Goal: Information Seeking & Learning: Find specific fact

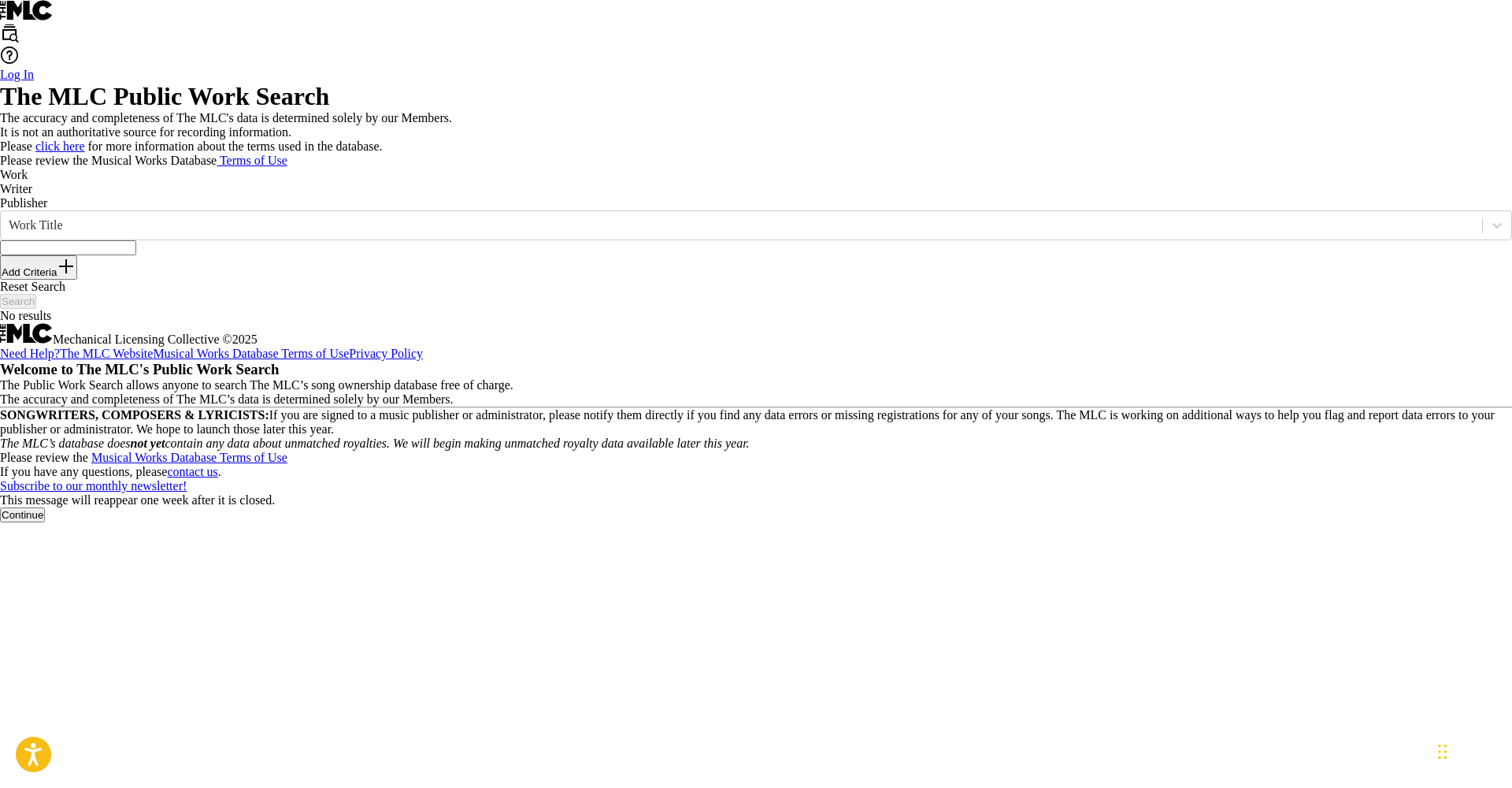
click at [45, 522] on button "Continue" at bounding box center [22, 514] width 45 height 15
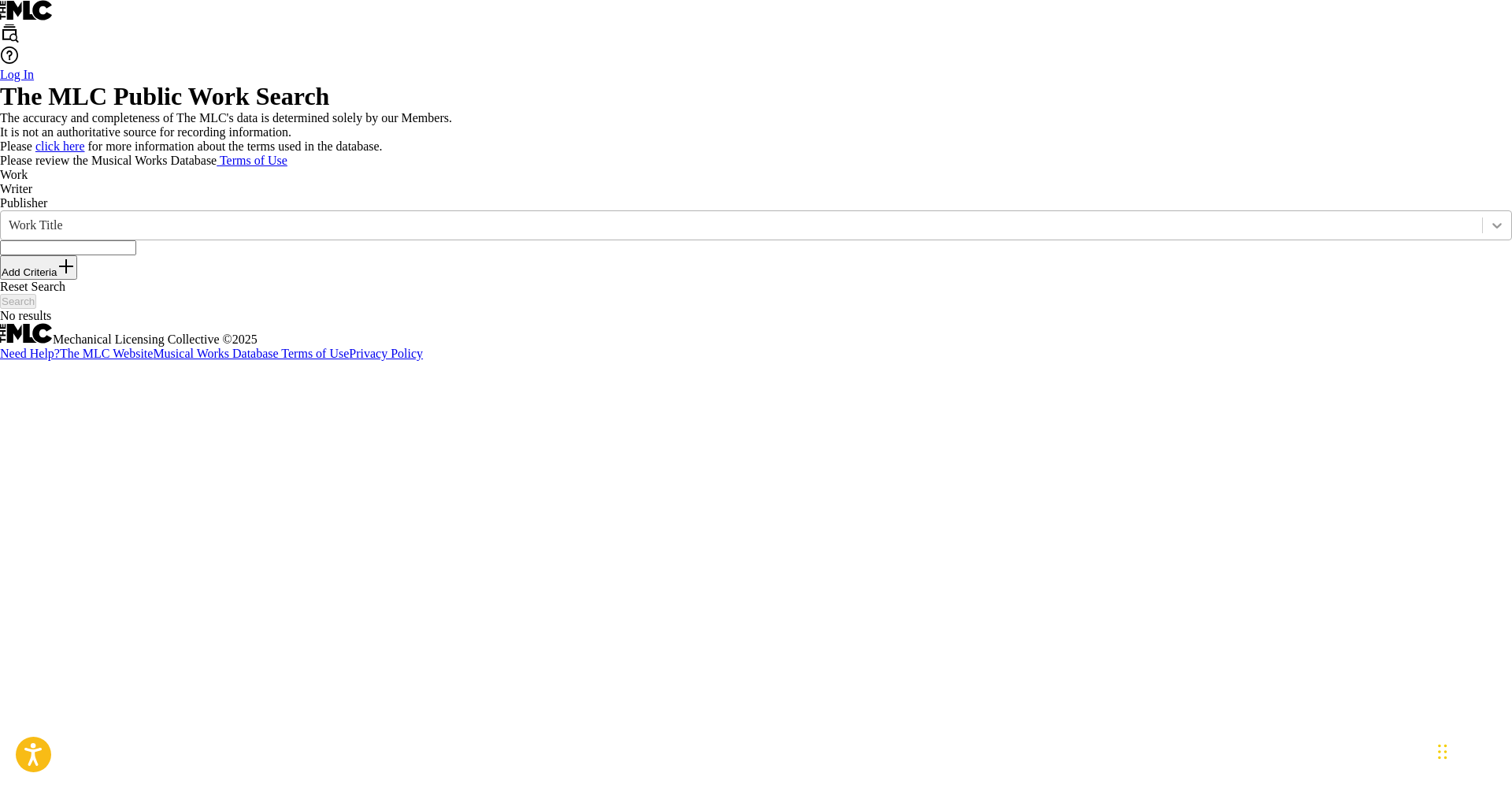
click at [1490, 233] on icon "Search Form" at bounding box center [1498, 225] width 16 height 16
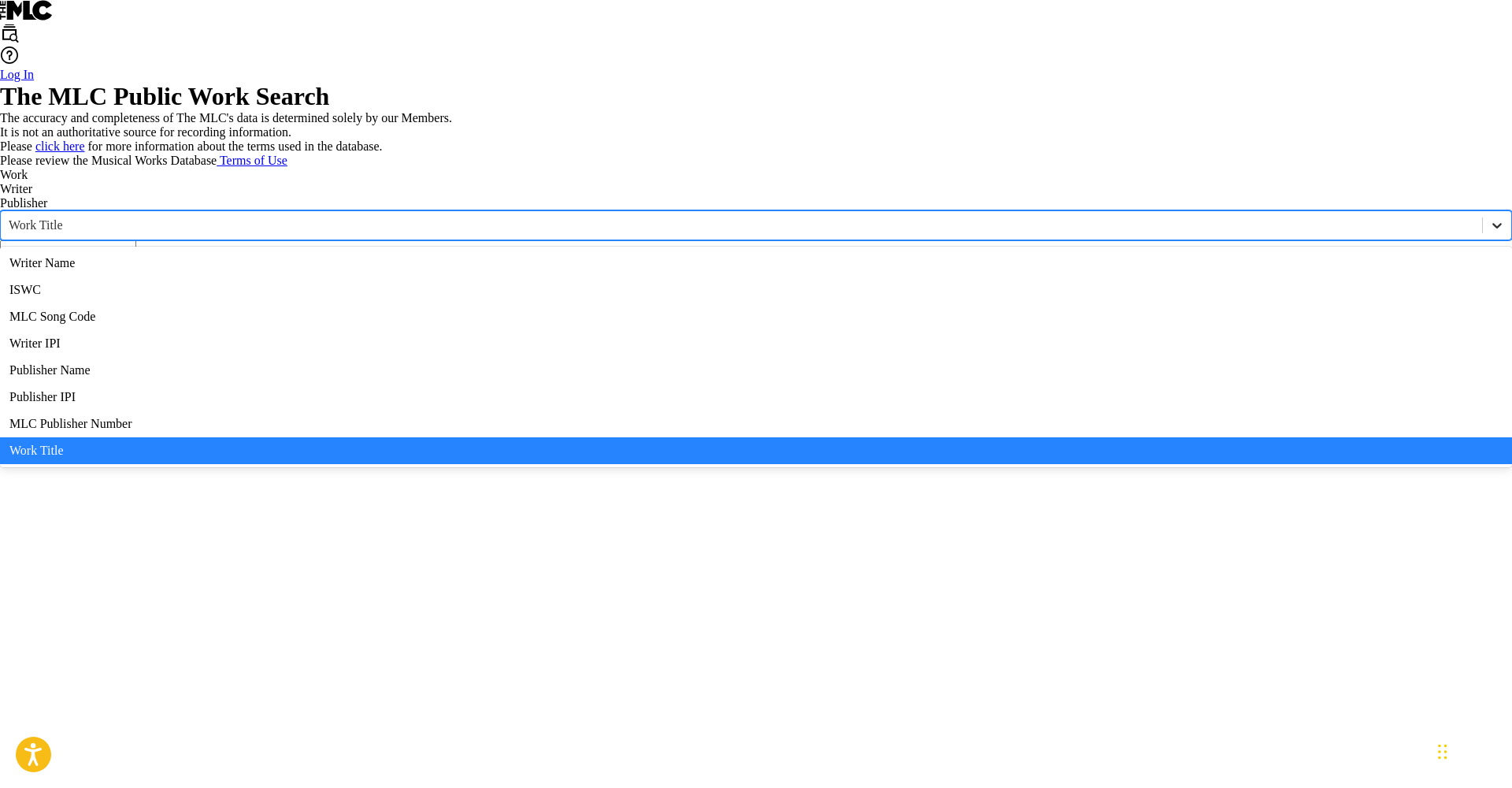
scroll to position [78, 0]
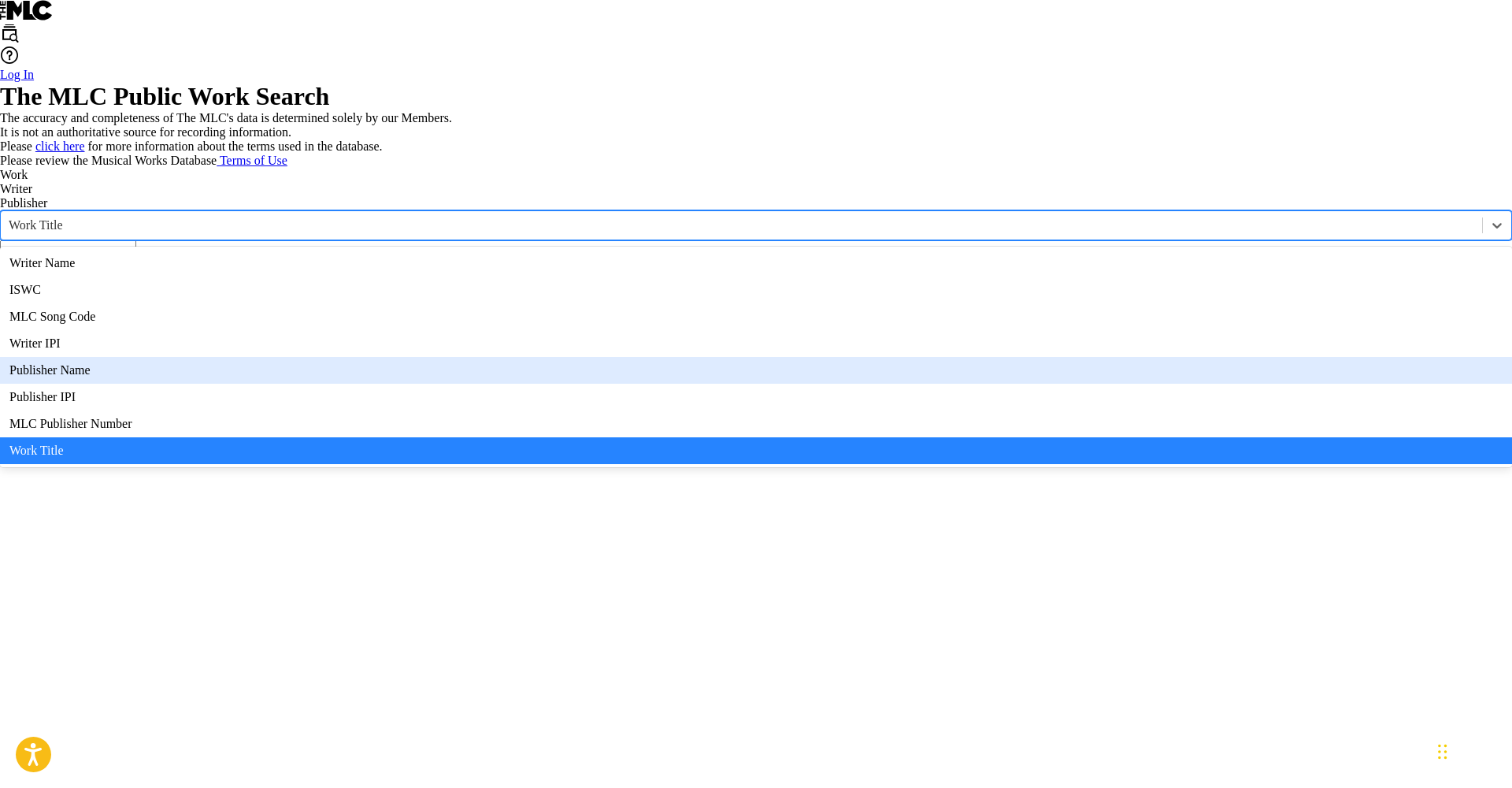
click at [375, 384] on div "Publisher Name" at bounding box center [756, 370] width 1512 height 26
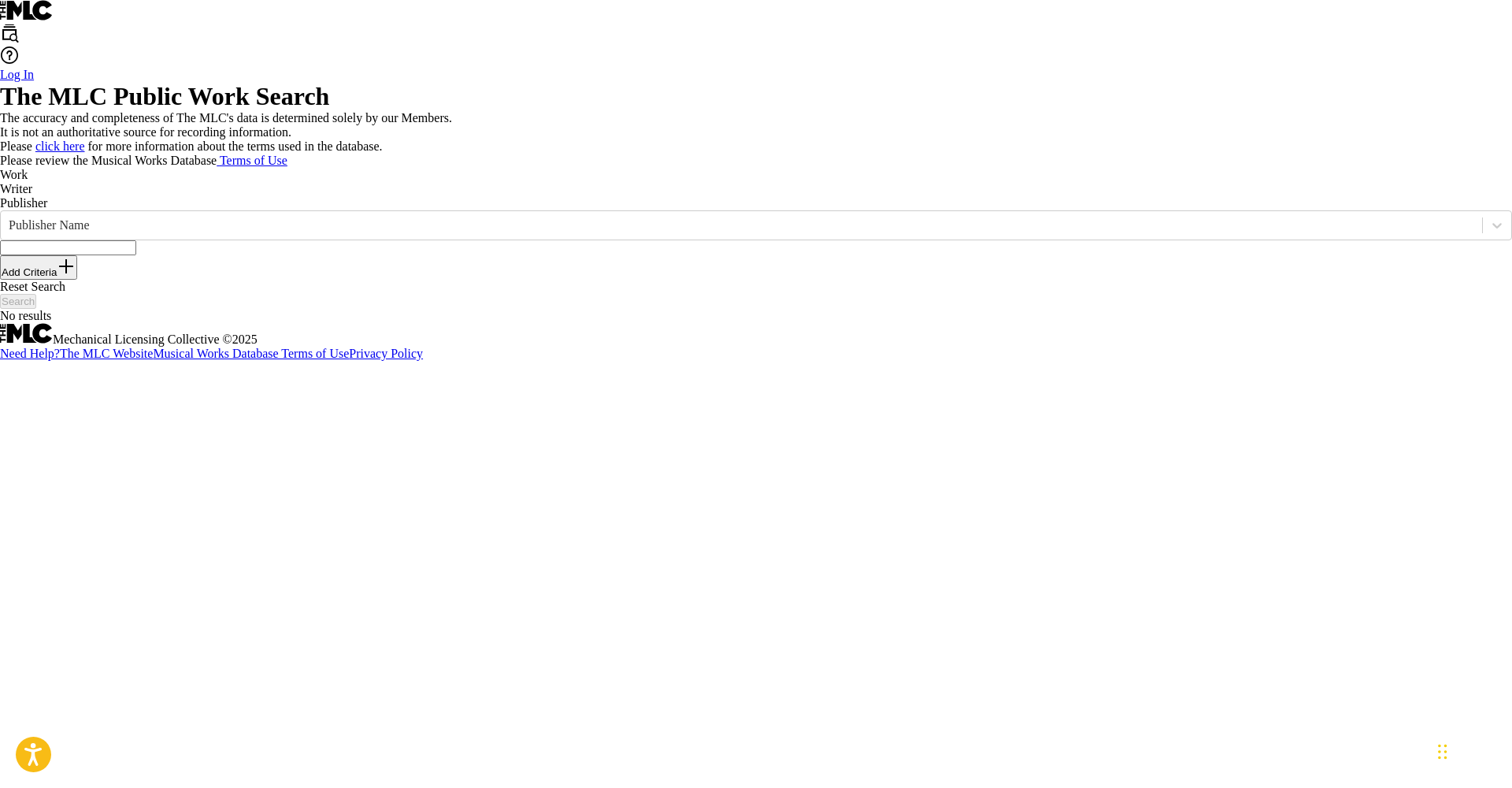
click at [136, 255] on input "Search Form" at bounding box center [68, 247] width 136 height 15
type input "8"
type input "8ly records"
click at [36, 309] on button "Search" at bounding box center [18, 301] width 36 height 15
click at [305, 196] on p "Writer" at bounding box center [756, 189] width 1512 height 14
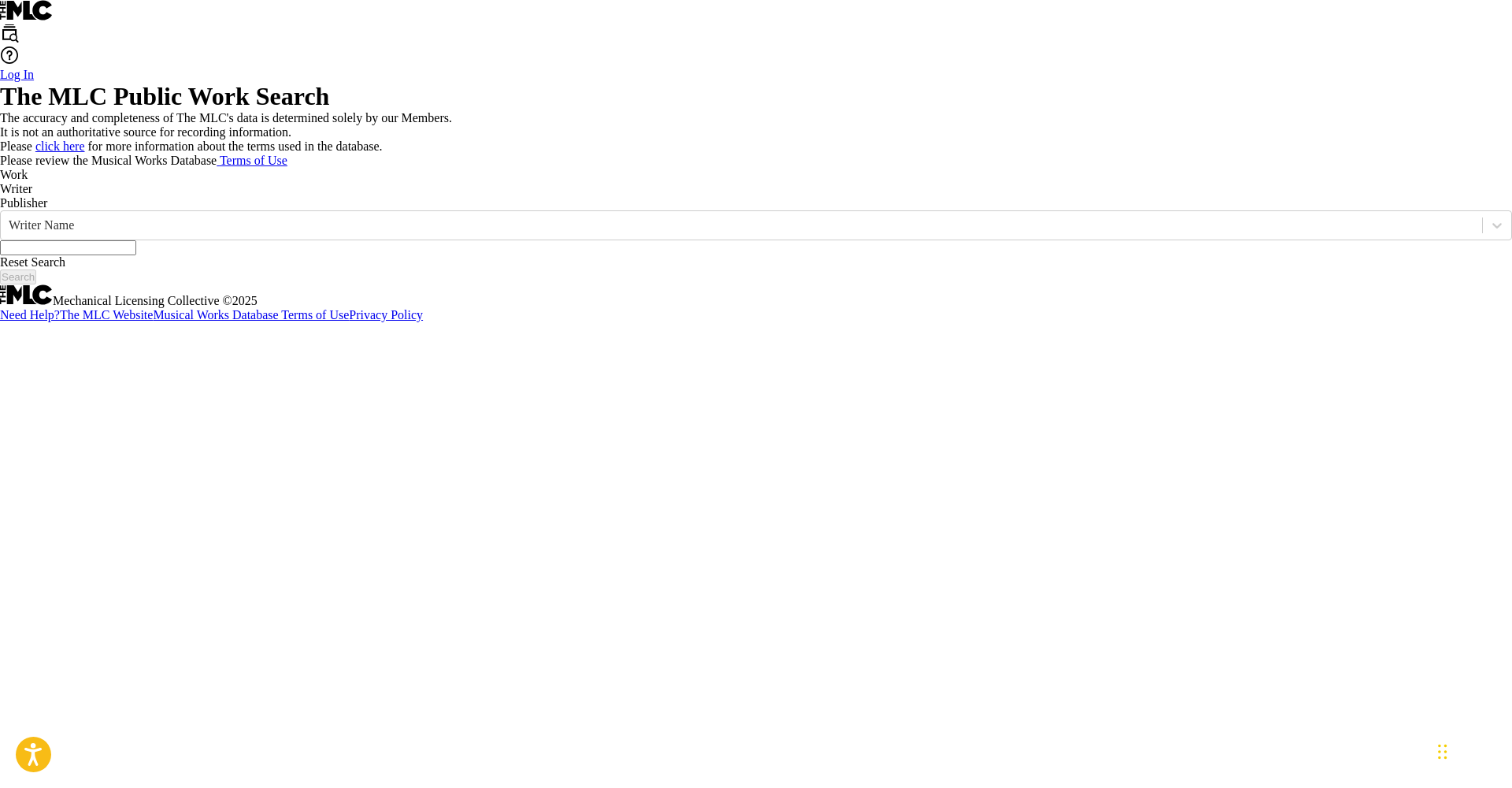
click at [250, 182] on p "Work" at bounding box center [756, 175] width 1512 height 14
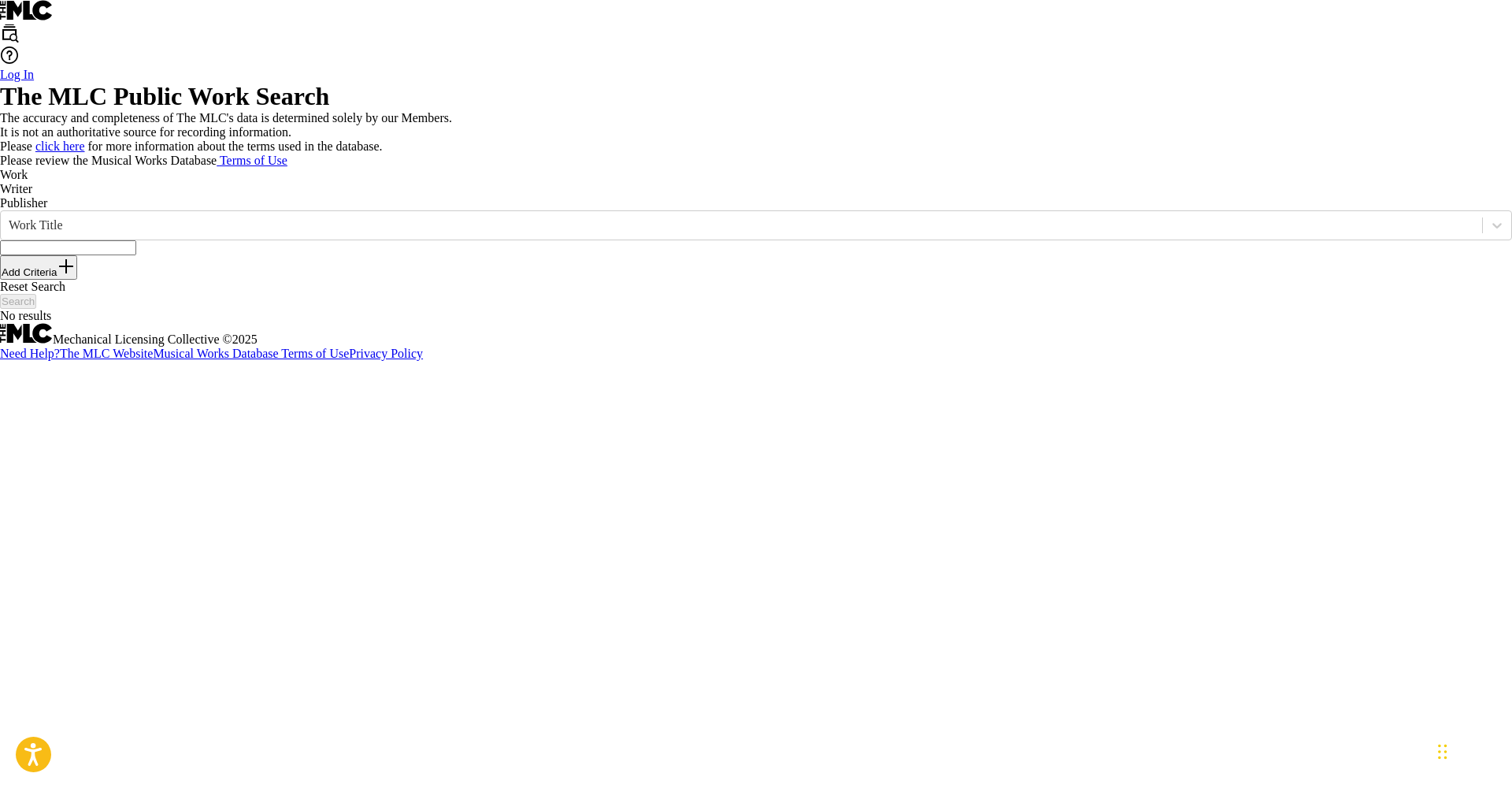
click at [400, 211] on p "Publisher" at bounding box center [756, 203] width 1512 height 14
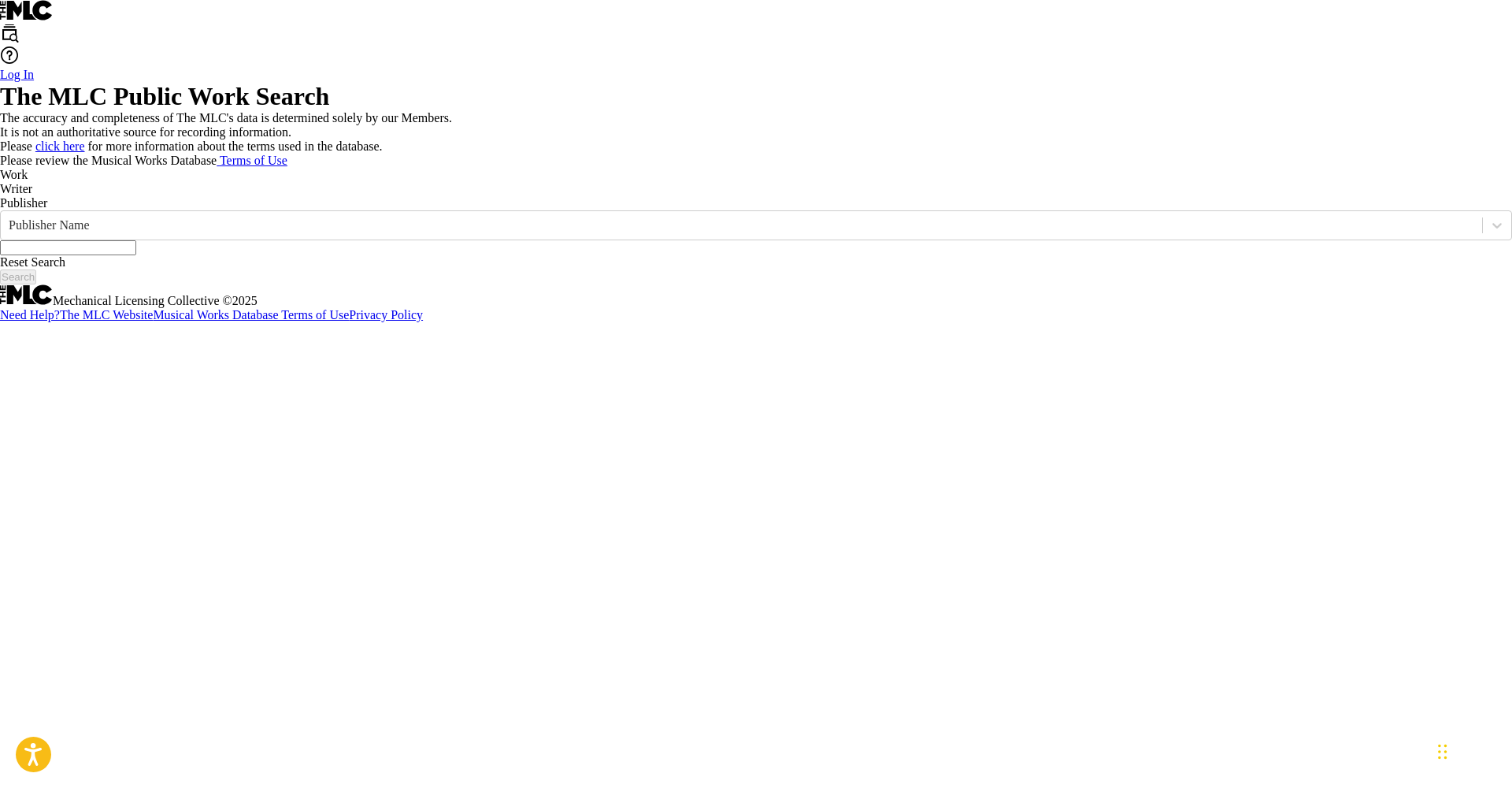
click at [136, 255] on input "Search Form" at bounding box center [68, 247] width 136 height 15
type input "8ly records"
click at [36, 284] on button "Search" at bounding box center [18, 276] width 36 height 15
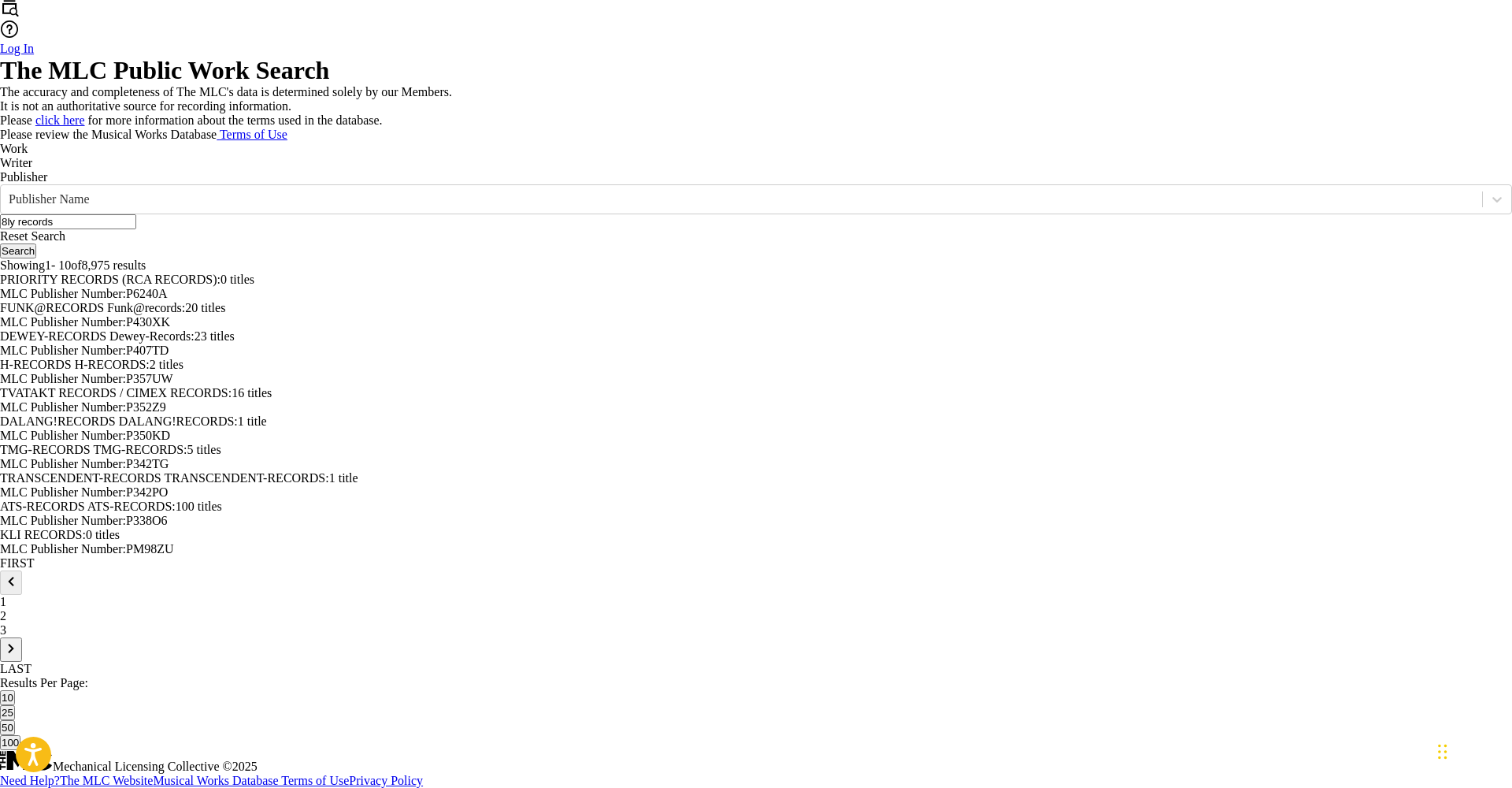
scroll to position [543, 0]
click at [235, 329] on span "23 titles" at bounding box center [215, 336] width 40 height 14
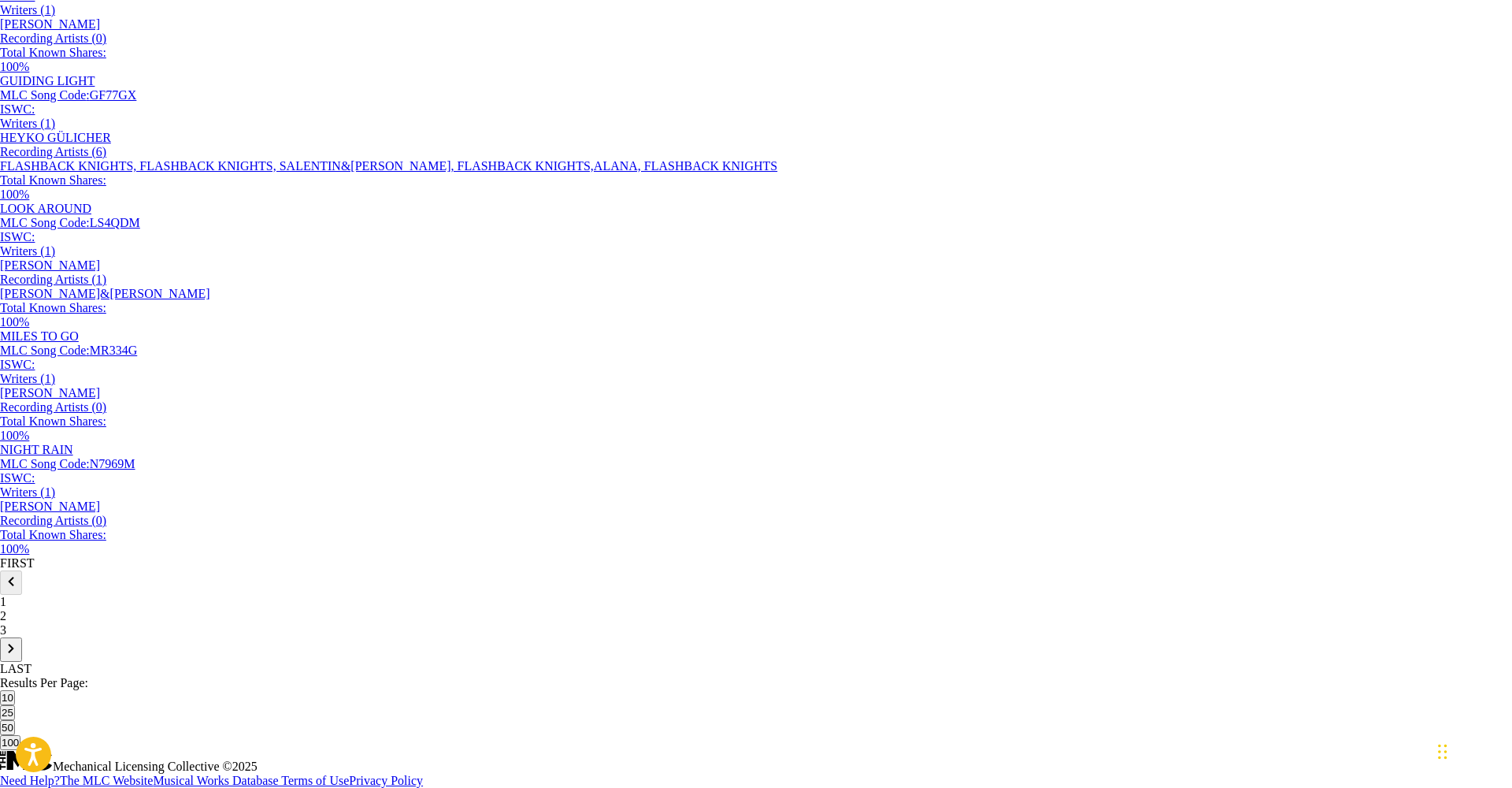
scroll to position [1204, 0]
click at [444, 661] on p "LAST" at bounding box center [756, 669] width 1512 height 14
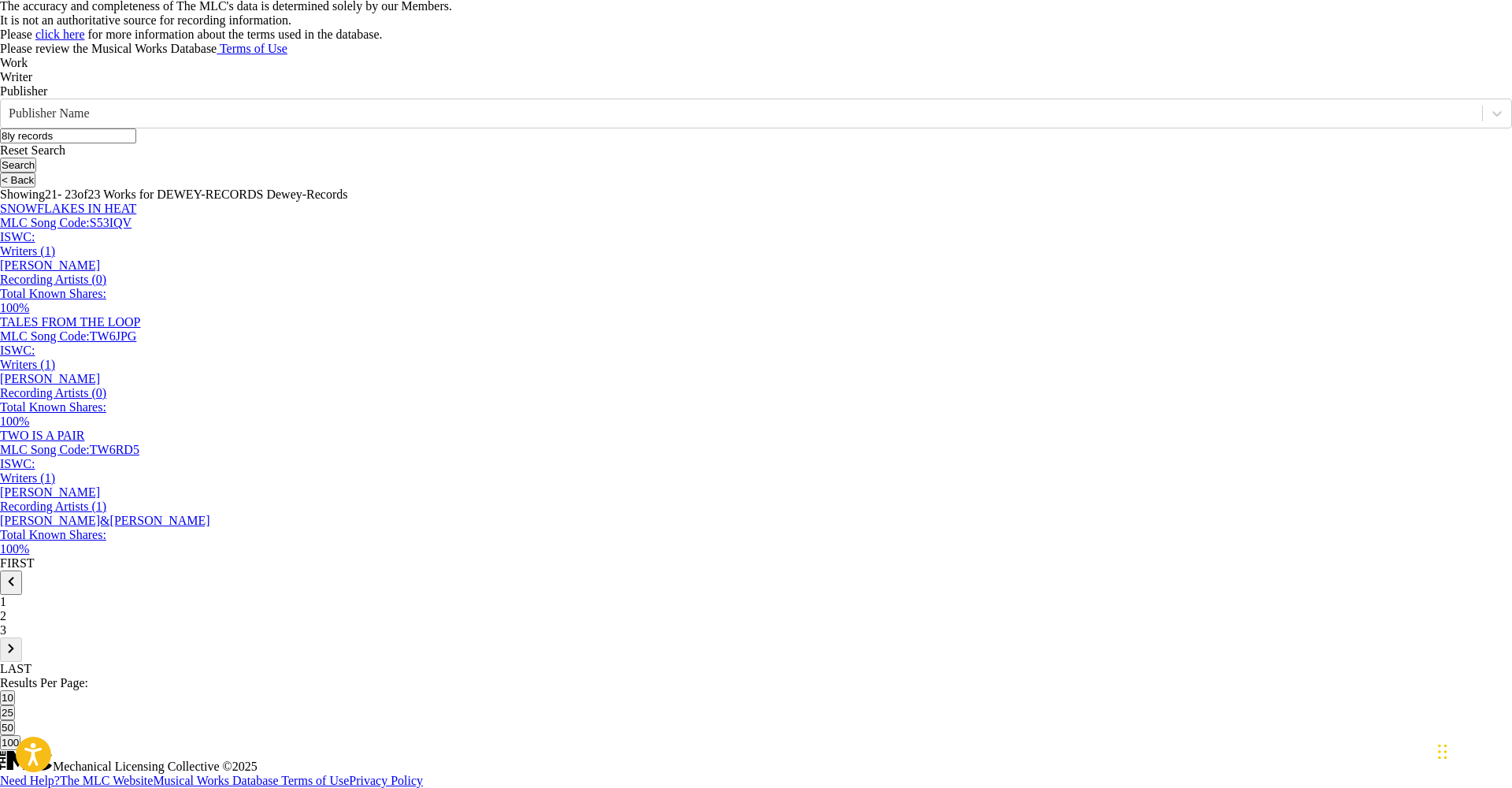
scroll to position [337, 0]
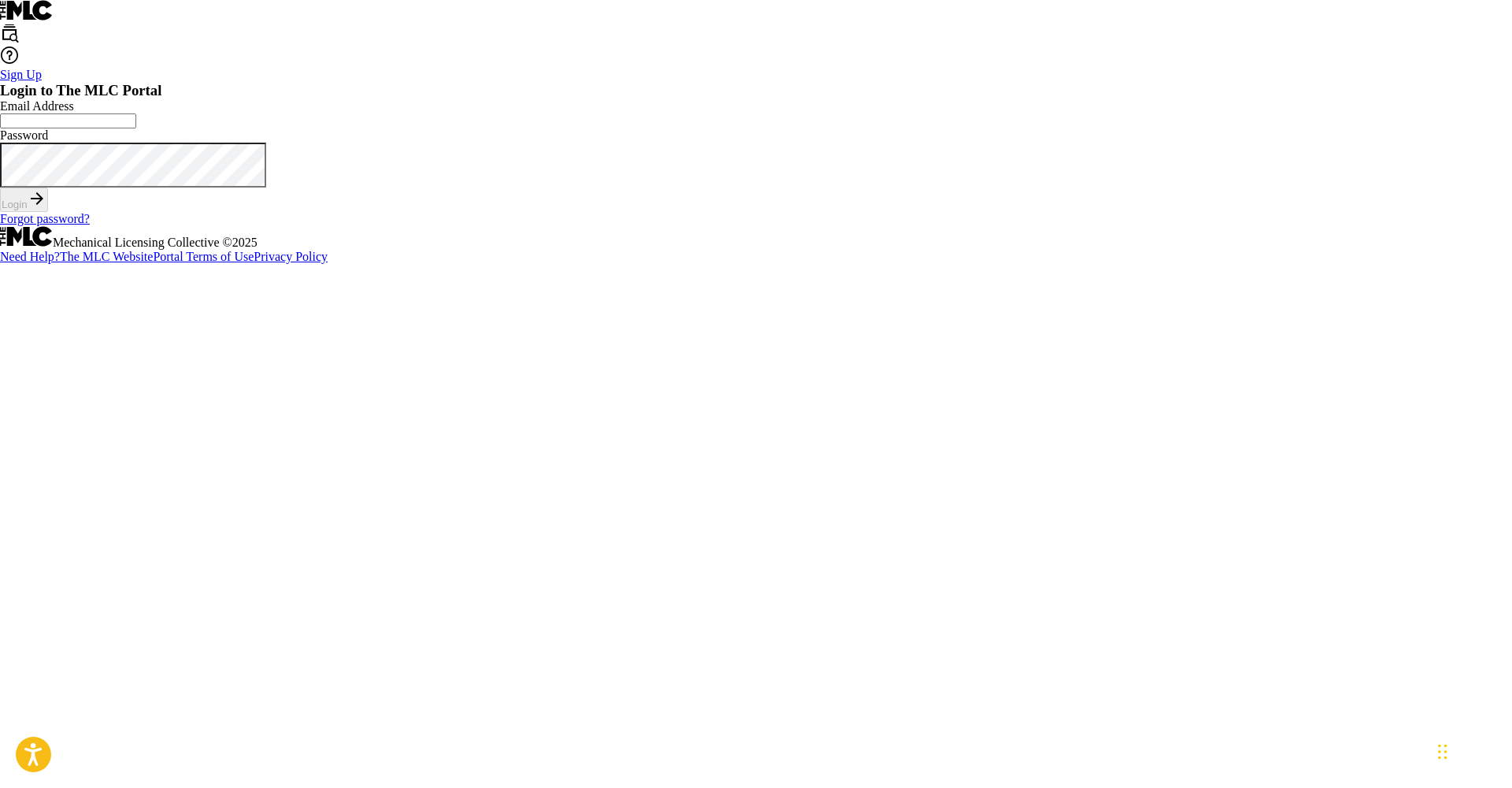
click at [19, 26] on img at bounding box center [10, 34] width 19 height 19
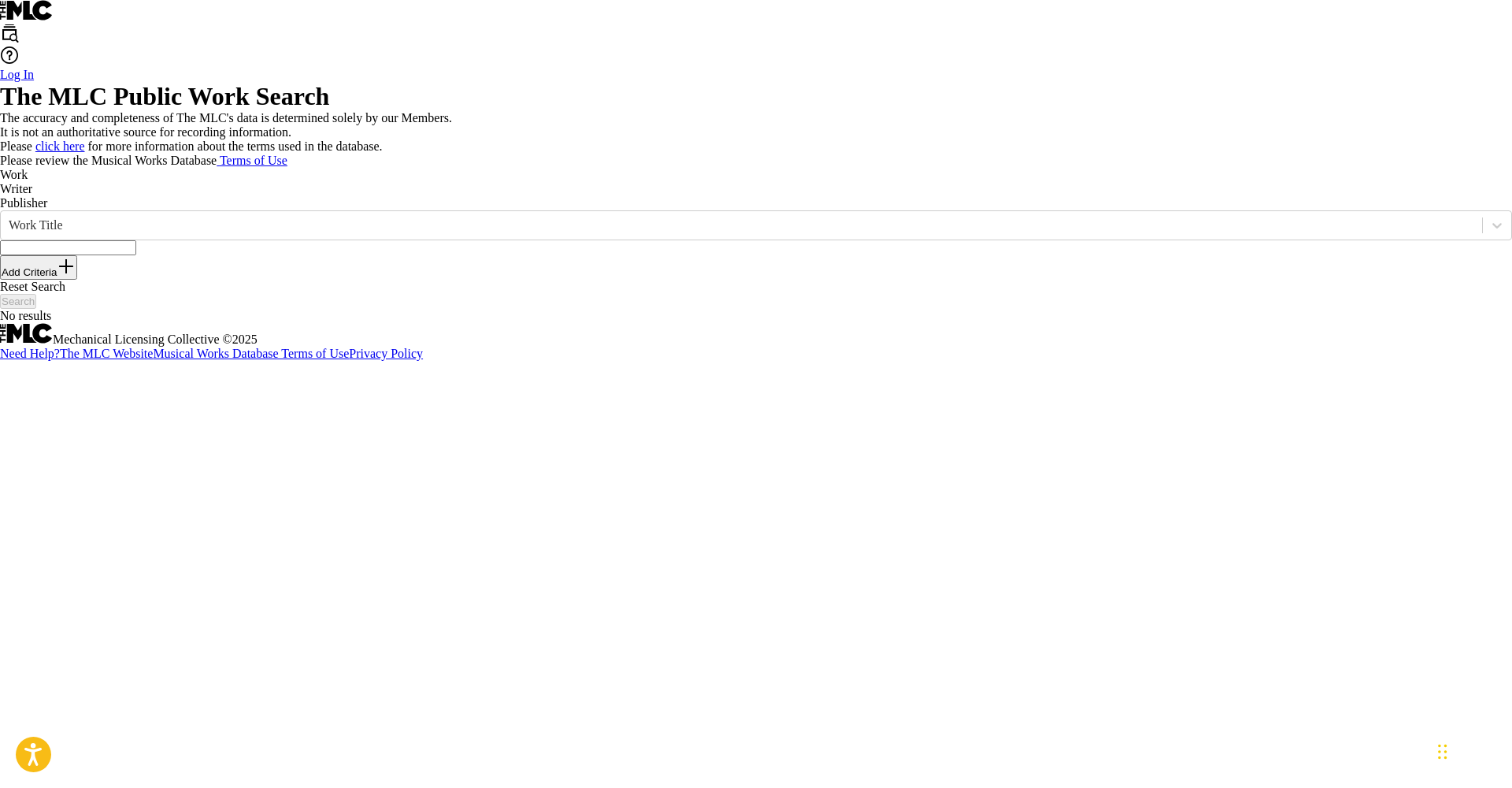
click at [313, 196] on p "Writer" at bounding box center [756, 189] width 1512 height 14
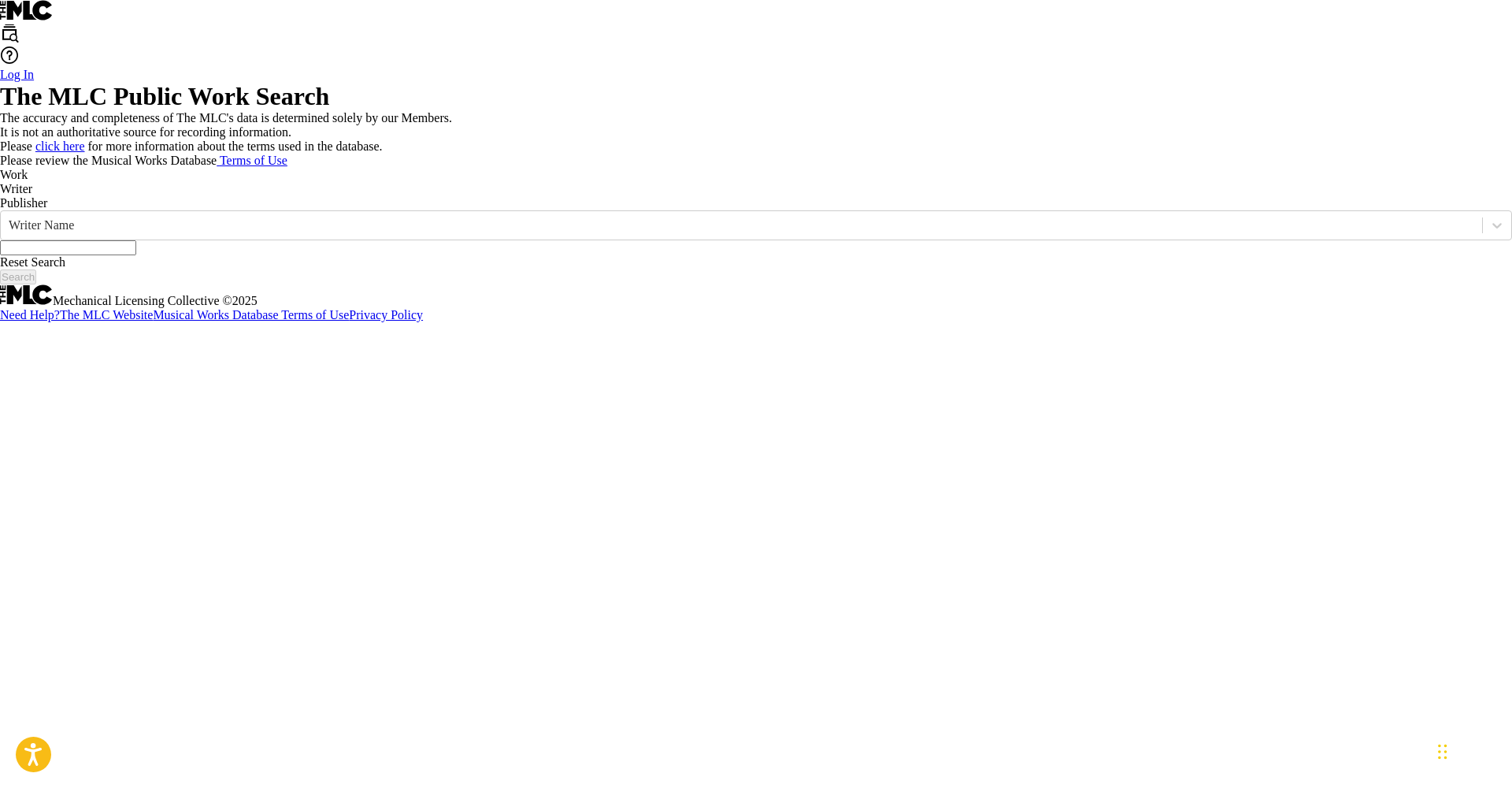
click at [136, 255] on input "Search Form" at bounding box center [68, 247] width 136 height 15
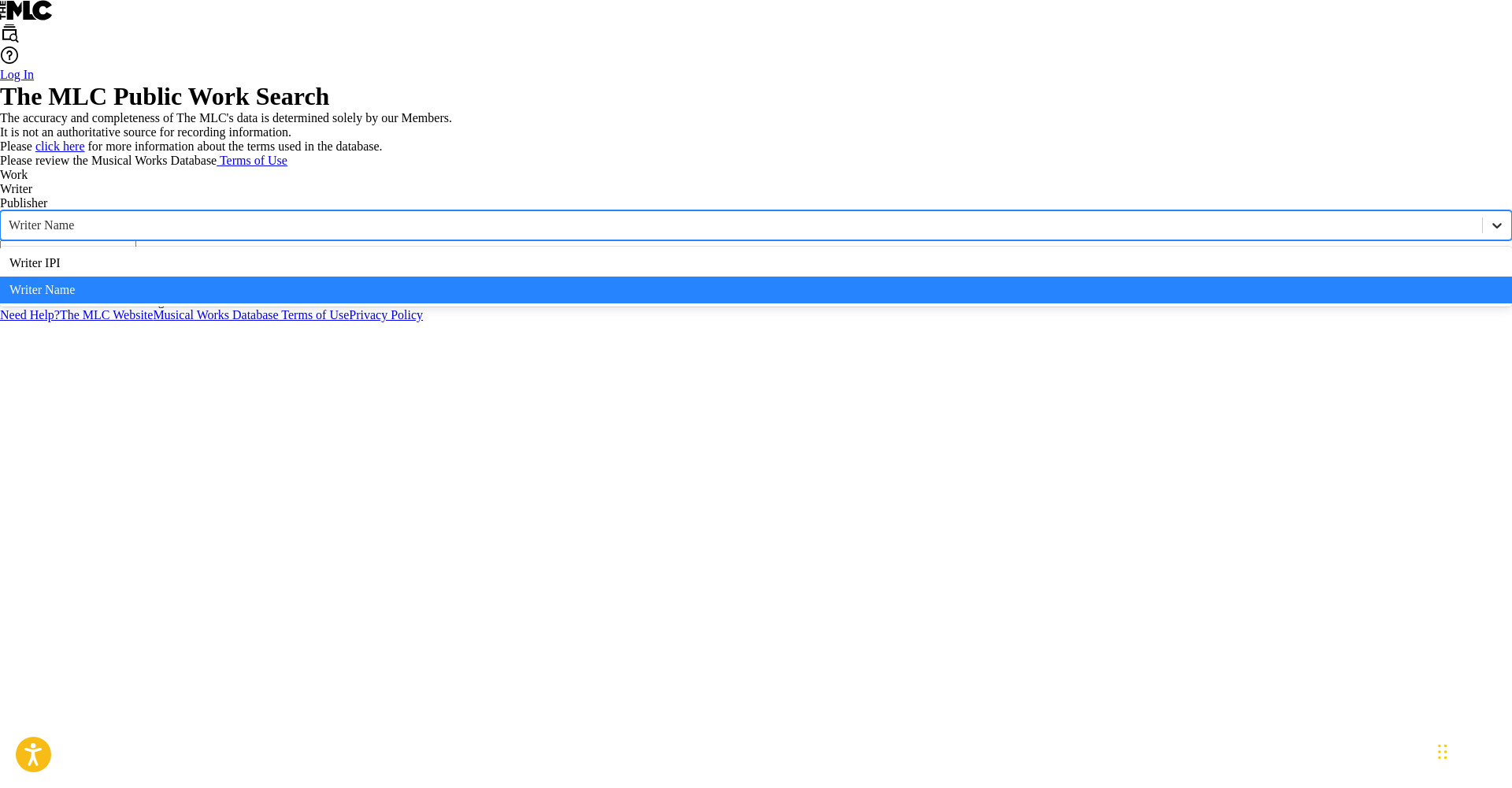
click at [1490, 233] on icon "Search Form" at bounding box center [1498, 225] width 16 height 16
click at [136, 255] on input "Search Form" at bounding box center [68, 247] width 136 height 15
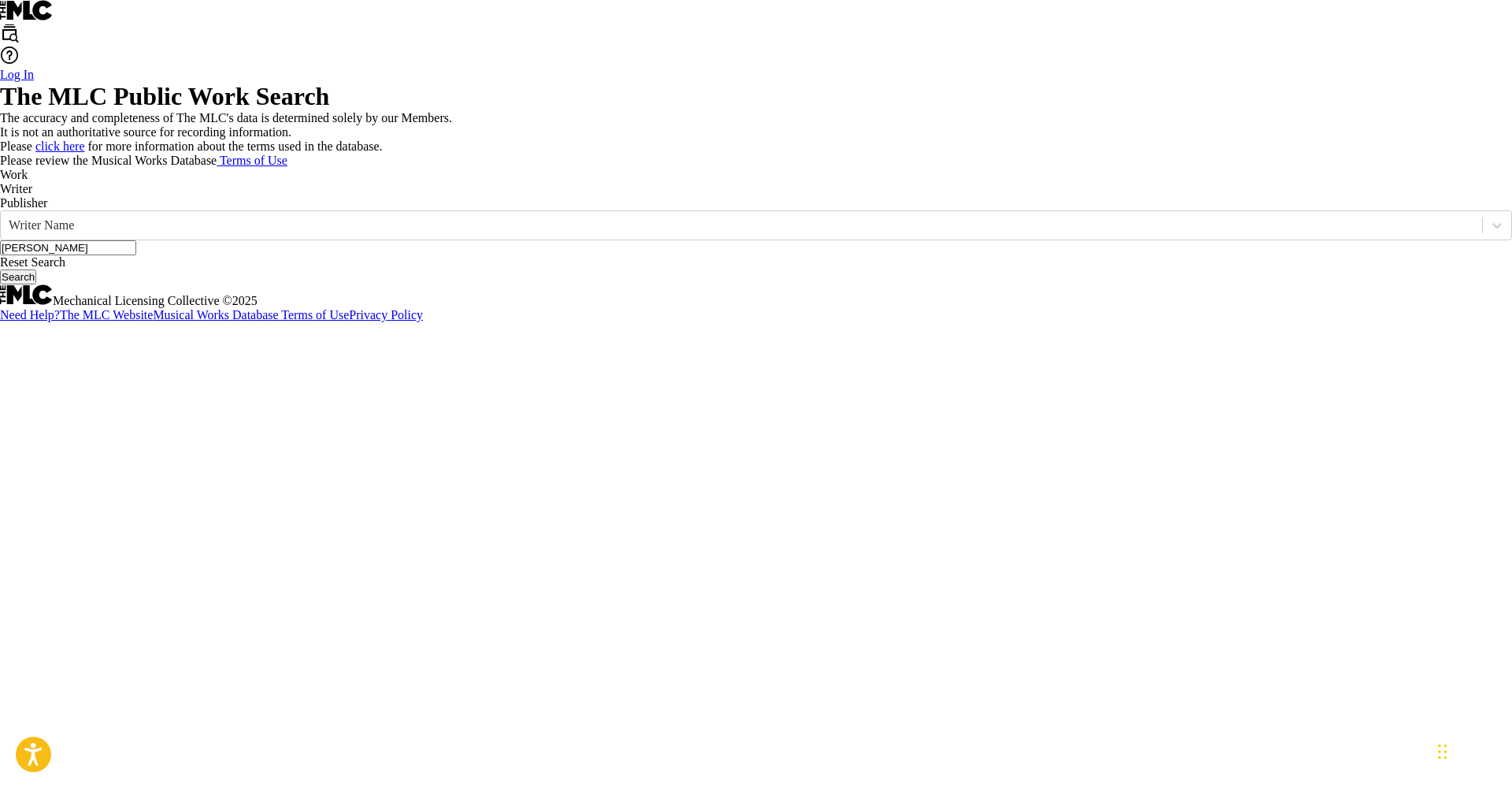
type input "[PERSON_NAME]"
click at [36, 284] on button "Search" at bounding box center [18, 276] width 36 height 15
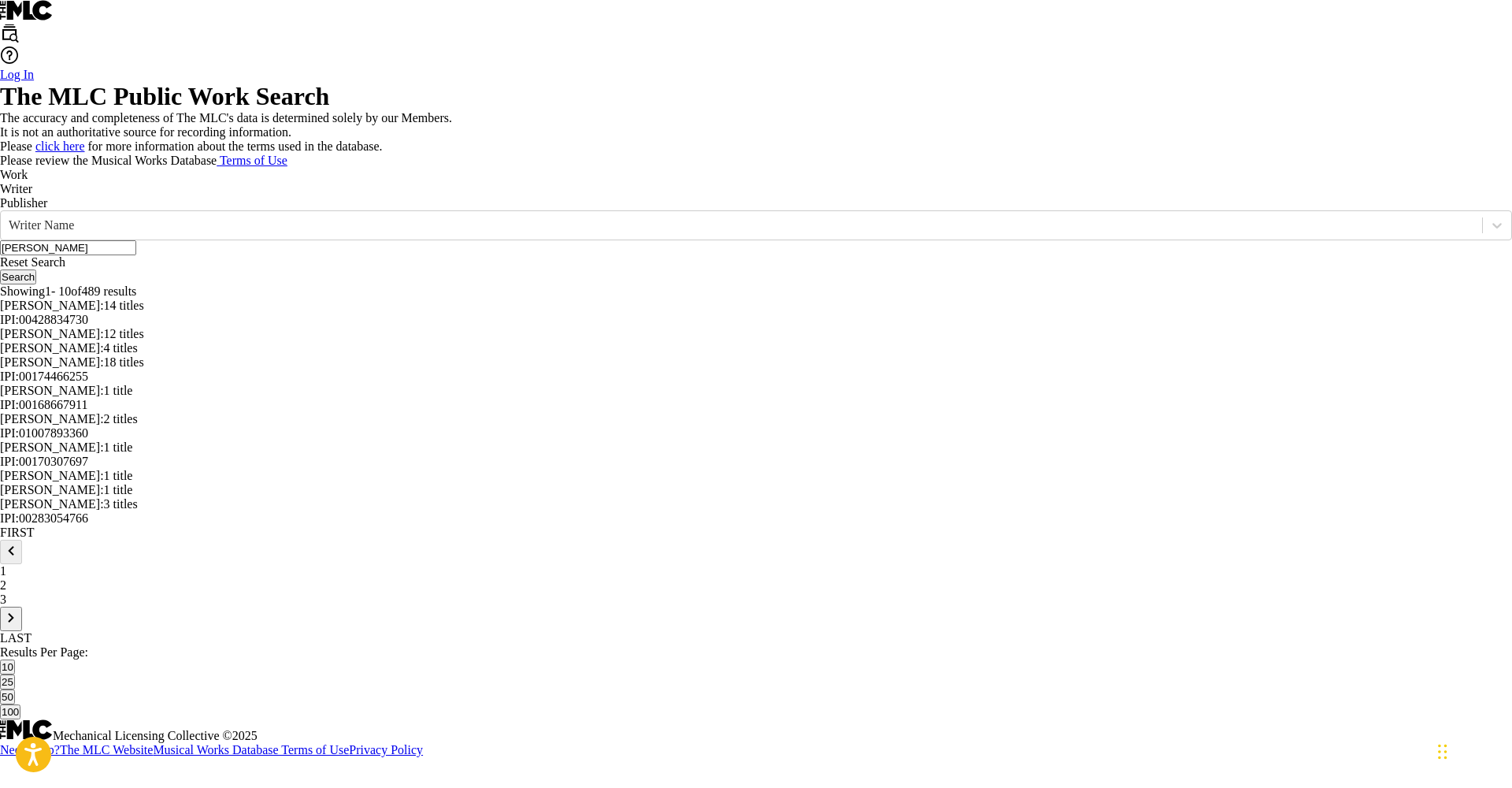
scroll to position [364, 0]
click at [144, 356] on span "18 titles" at bounding box center [124, 362] width 40 height 14
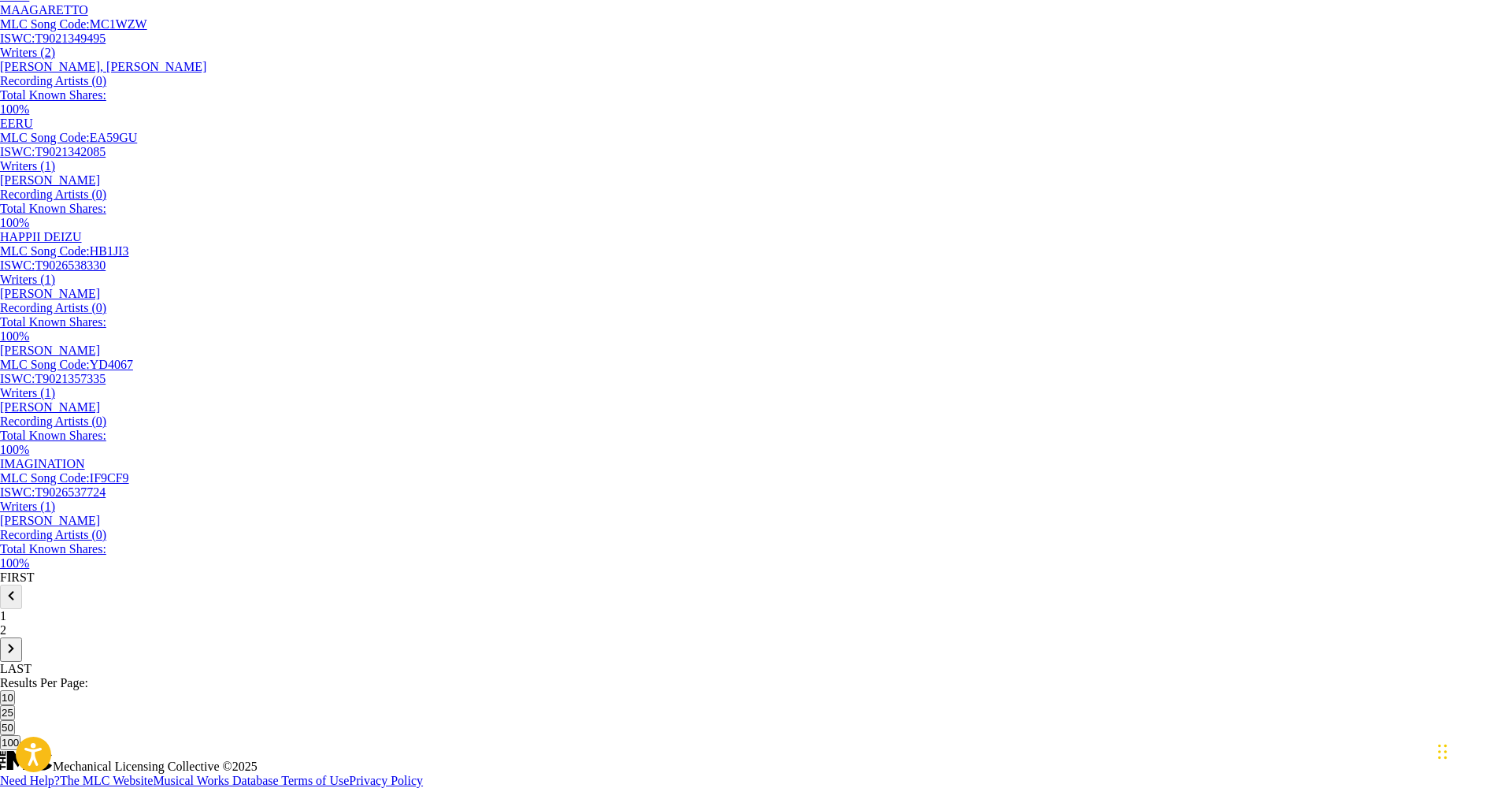
scroll to position [1140, 0]
click at [696, 414] on div "[PERSON_NAME]" at bounding box center [756, 408] width 1512 height 14
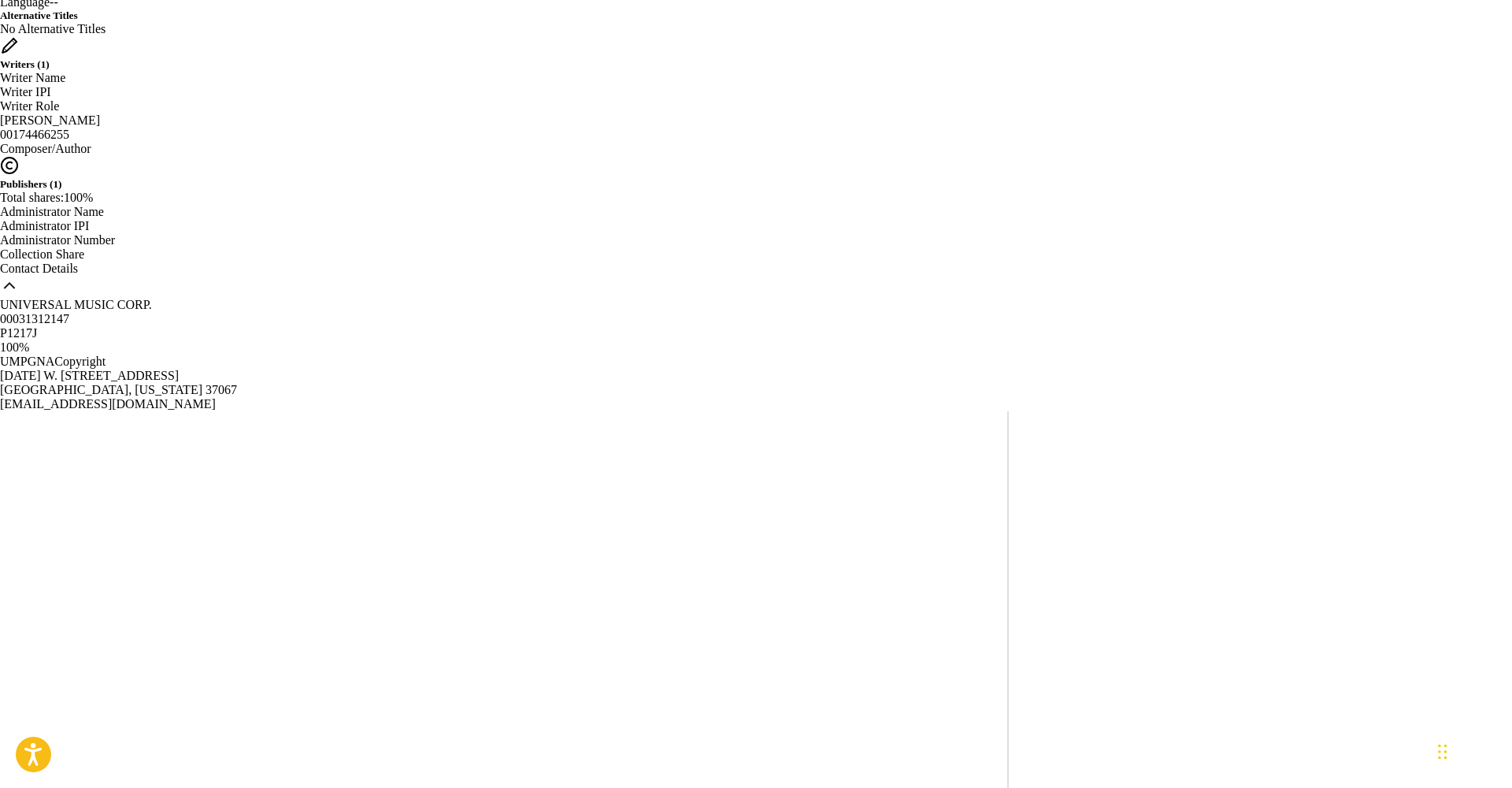
scroll to position [287, 0]
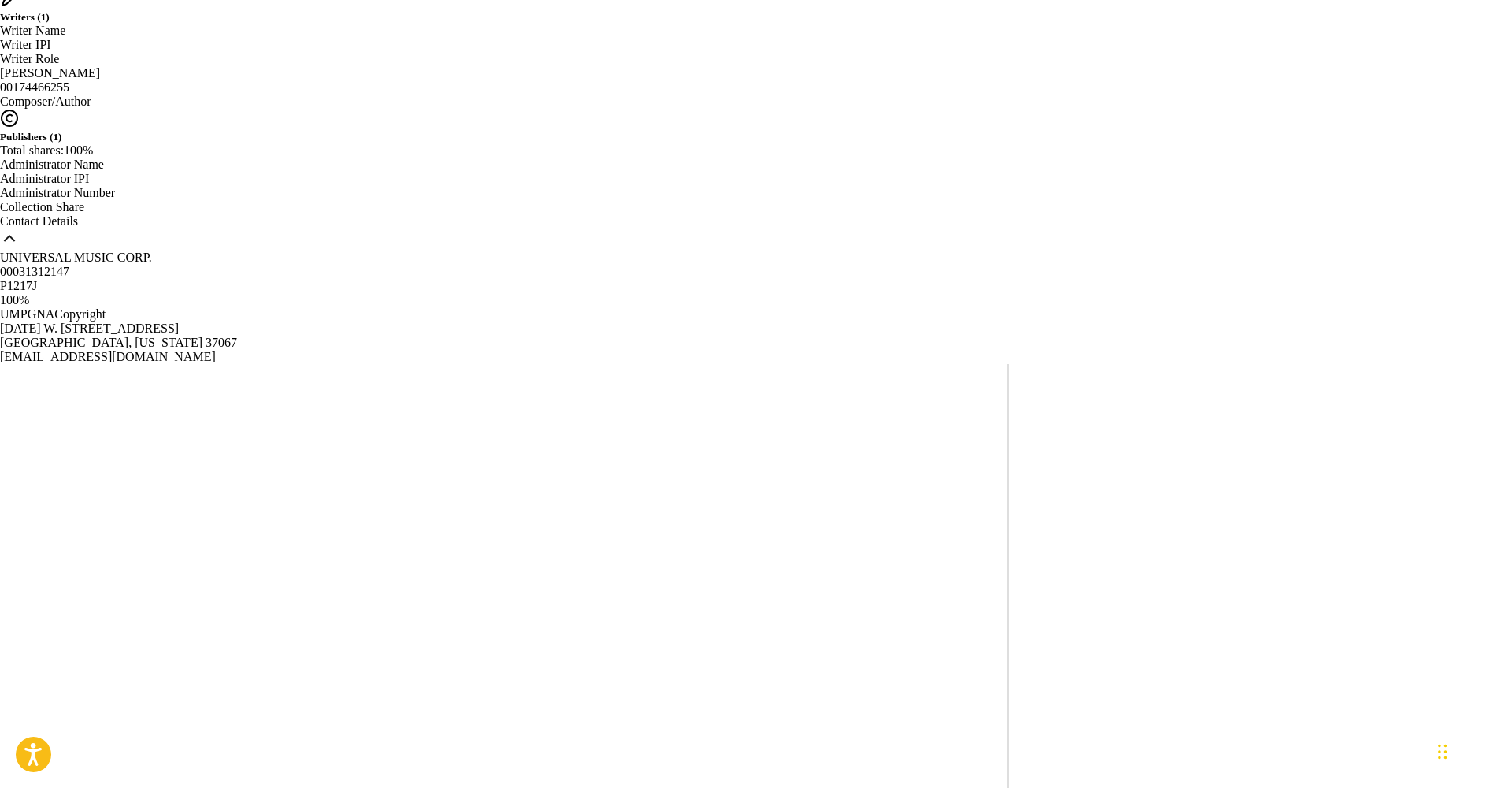
drag, startPoint x: 421, startPoint y: 388, endPoint x: 262, endPoint y: 388, distance: 159.0
click at [100, 79] on span "[PERSON_NAME]" at bounding box center [50, 73] width 100 height 14
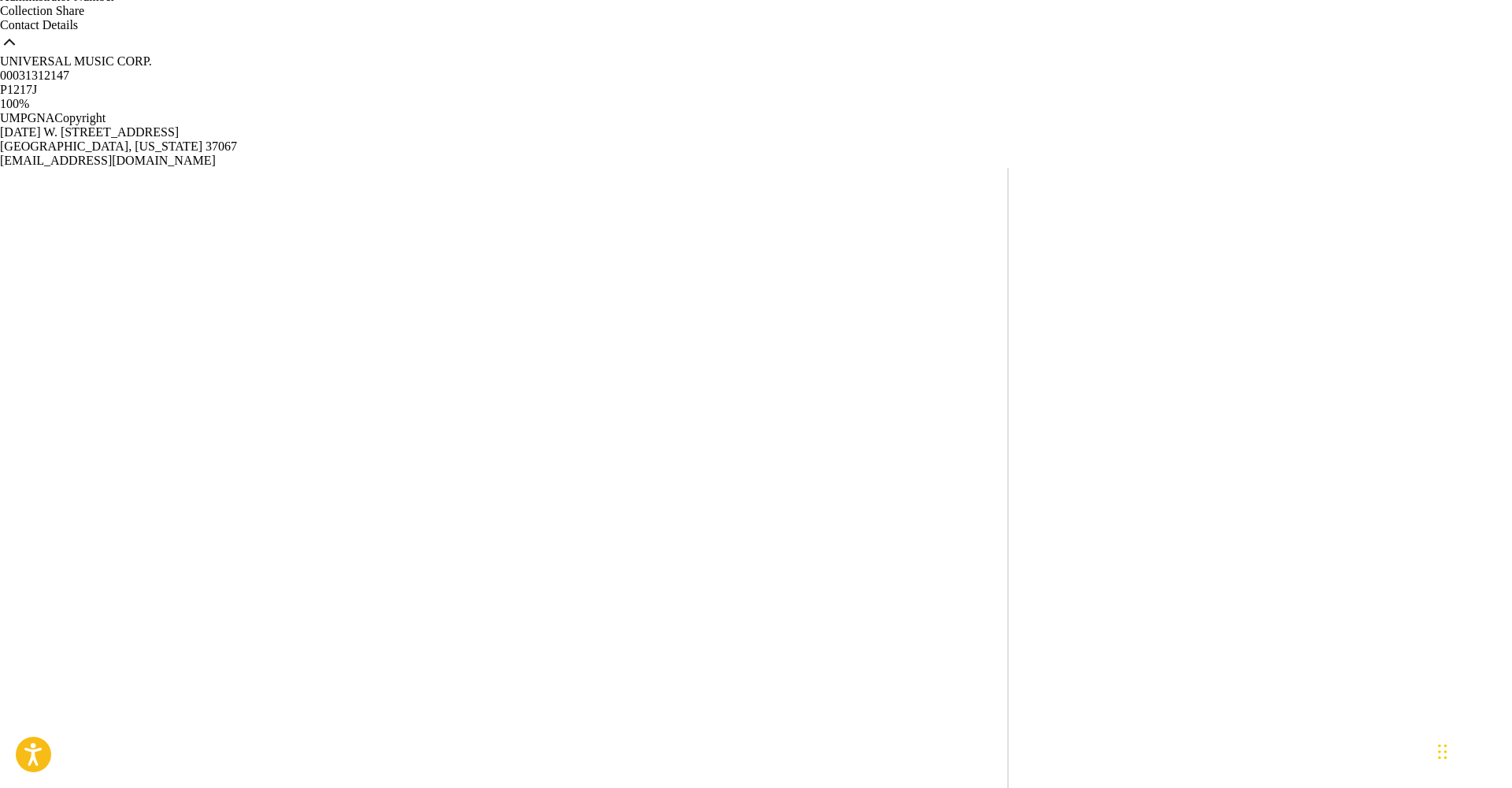
scroll to position [482, 0]
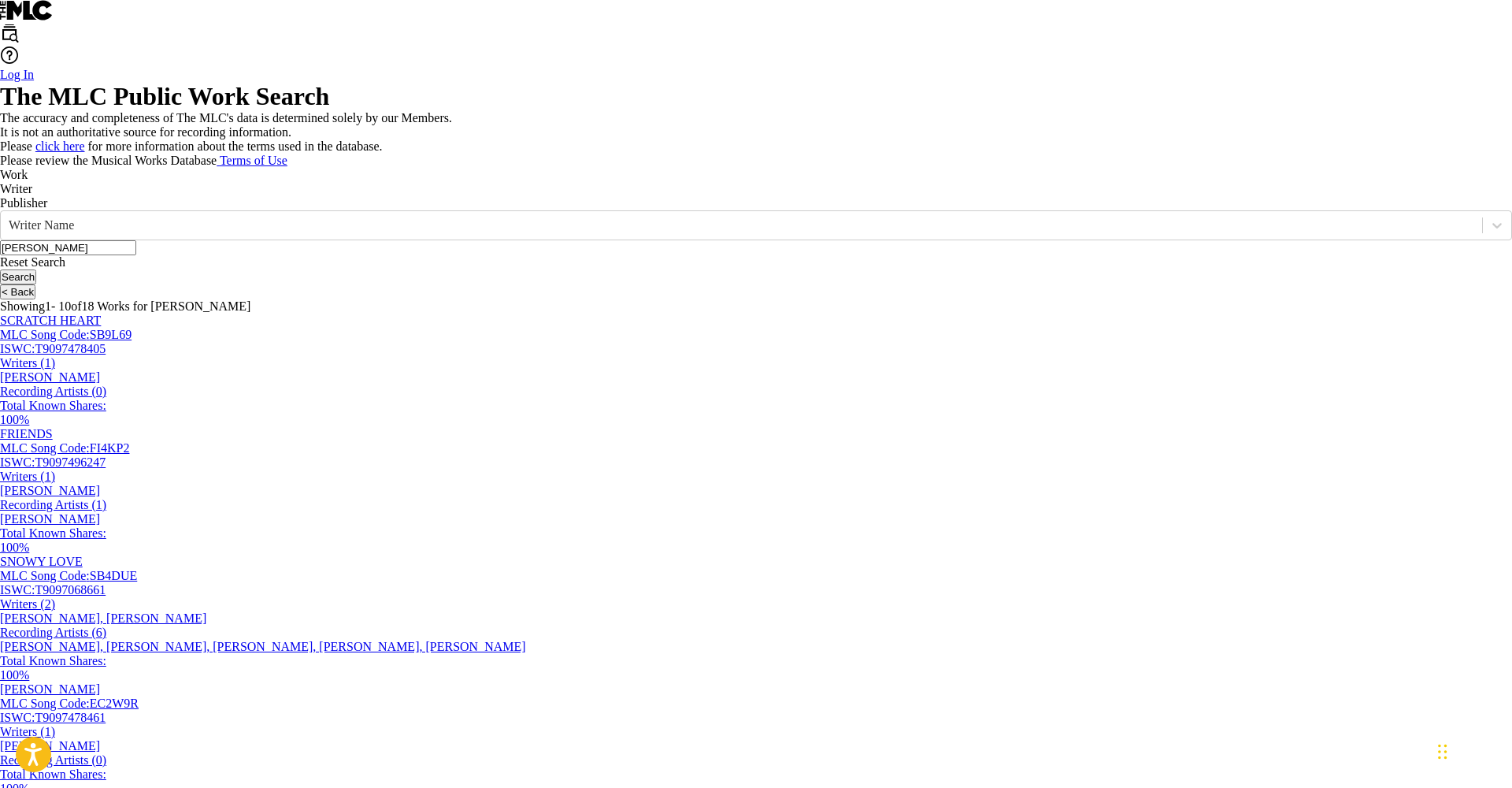
click at [565, 356] on div "SCRATCH HEART MLC Song Code : SB9L69 ISWC : T9097478405" at bounding box center [756, 334] width 1512 height 42
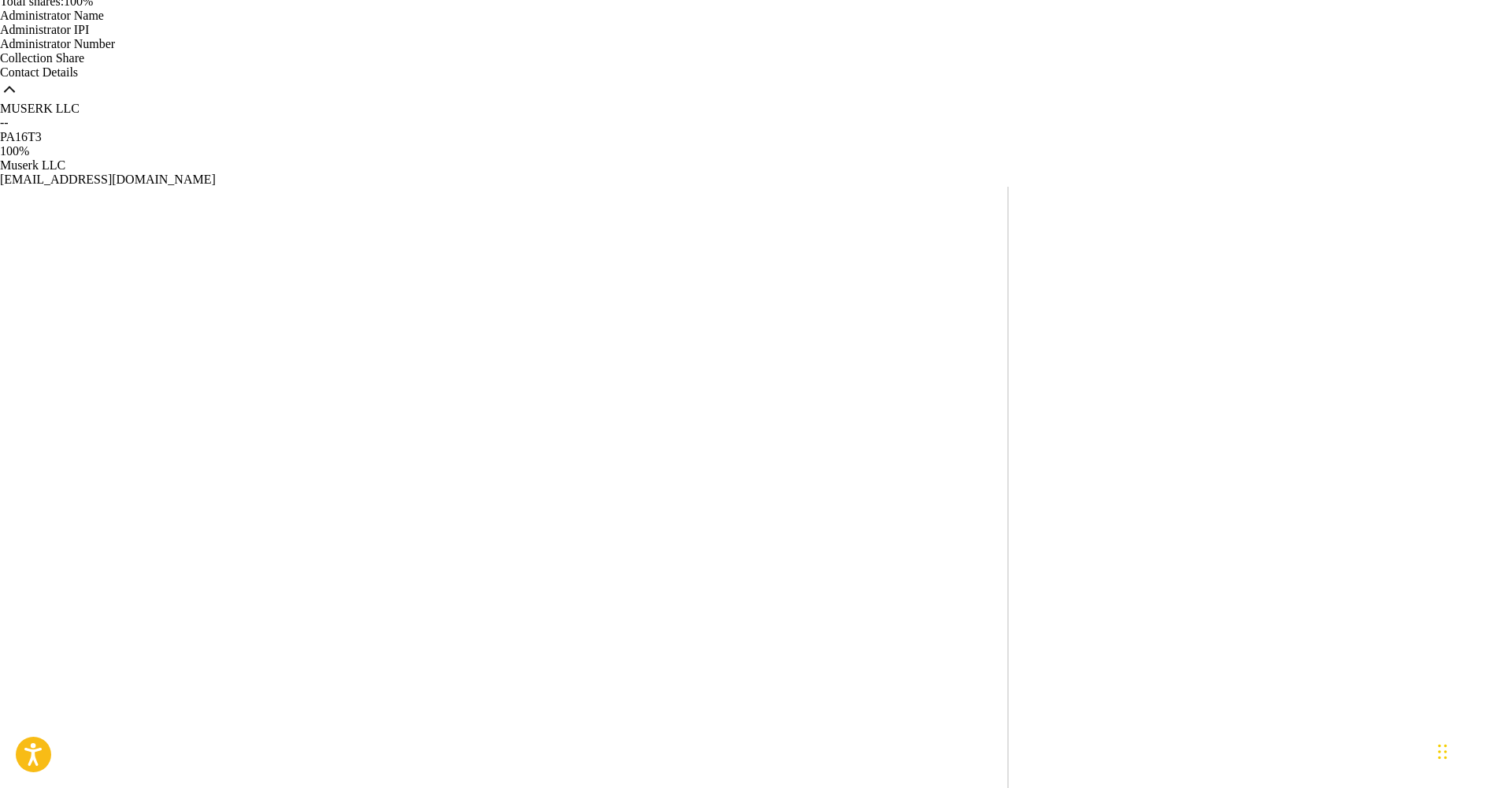
scroll to position [435, 0]
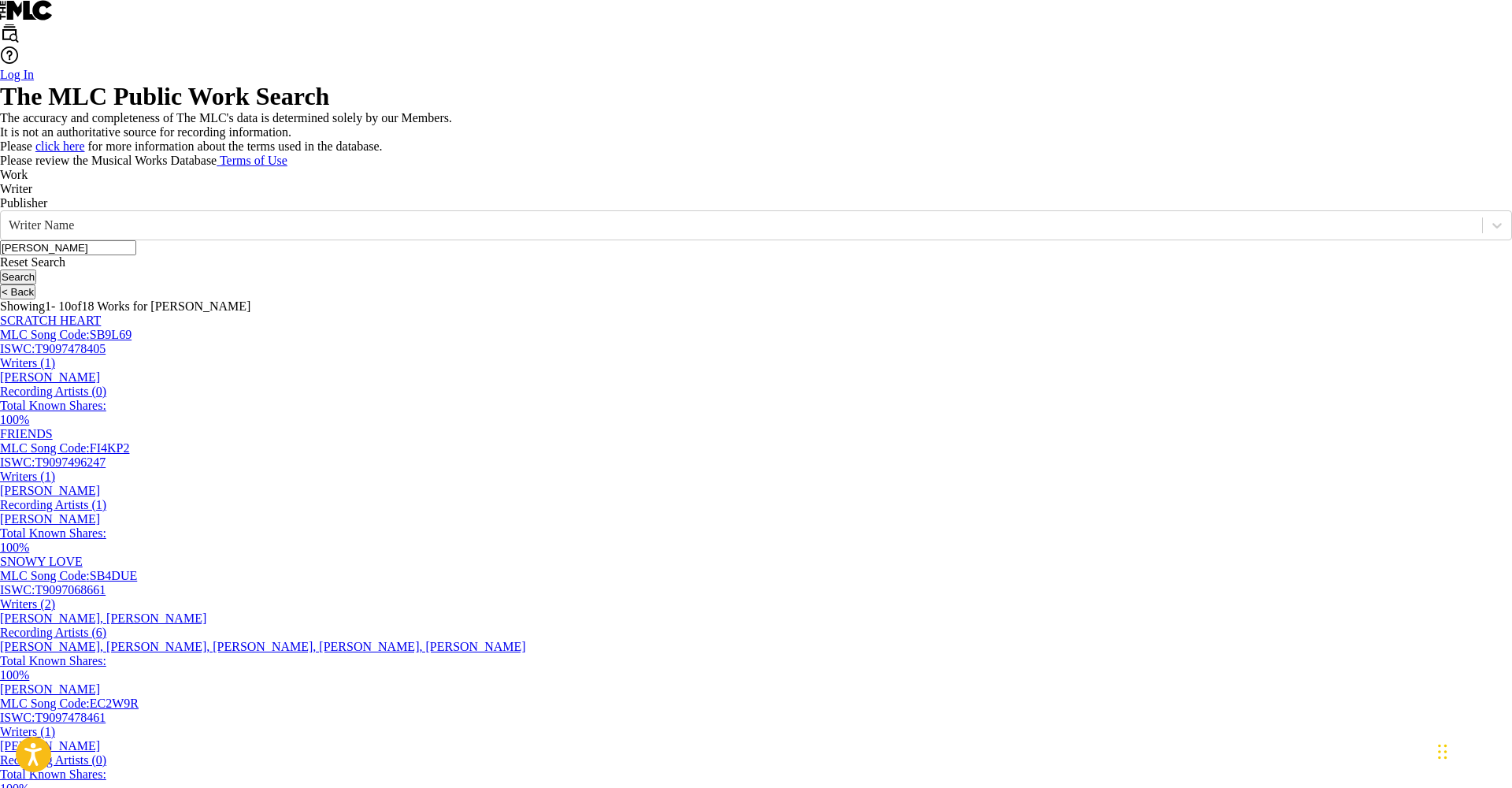
click at [246, 182] on p "Work" at bounding box center [756, 175] width 1512 height 14
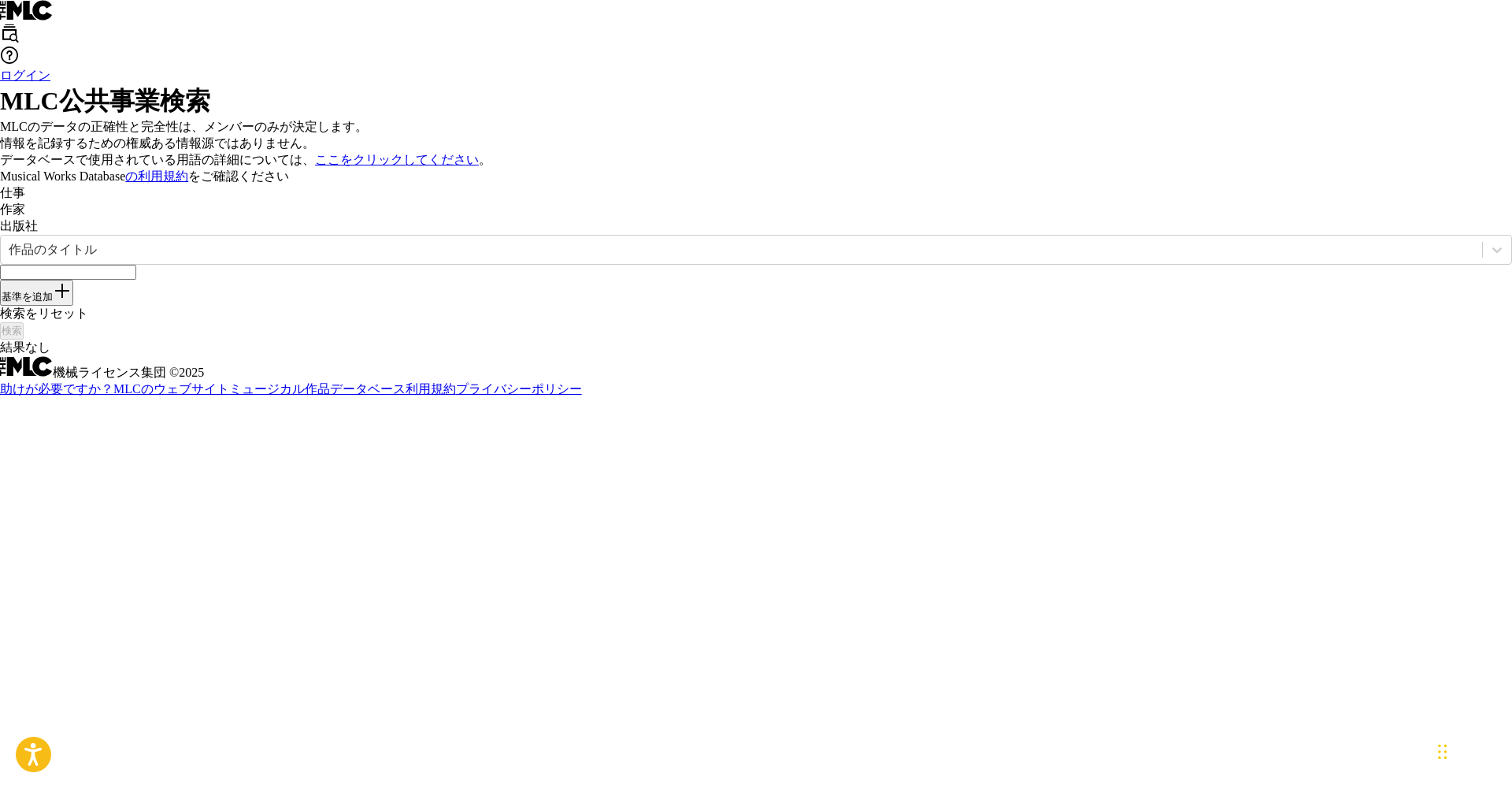
click at [136, 279] on input "検索フォーム" at bounding box center [68, 271] width 136 height 15
type input "taxi"
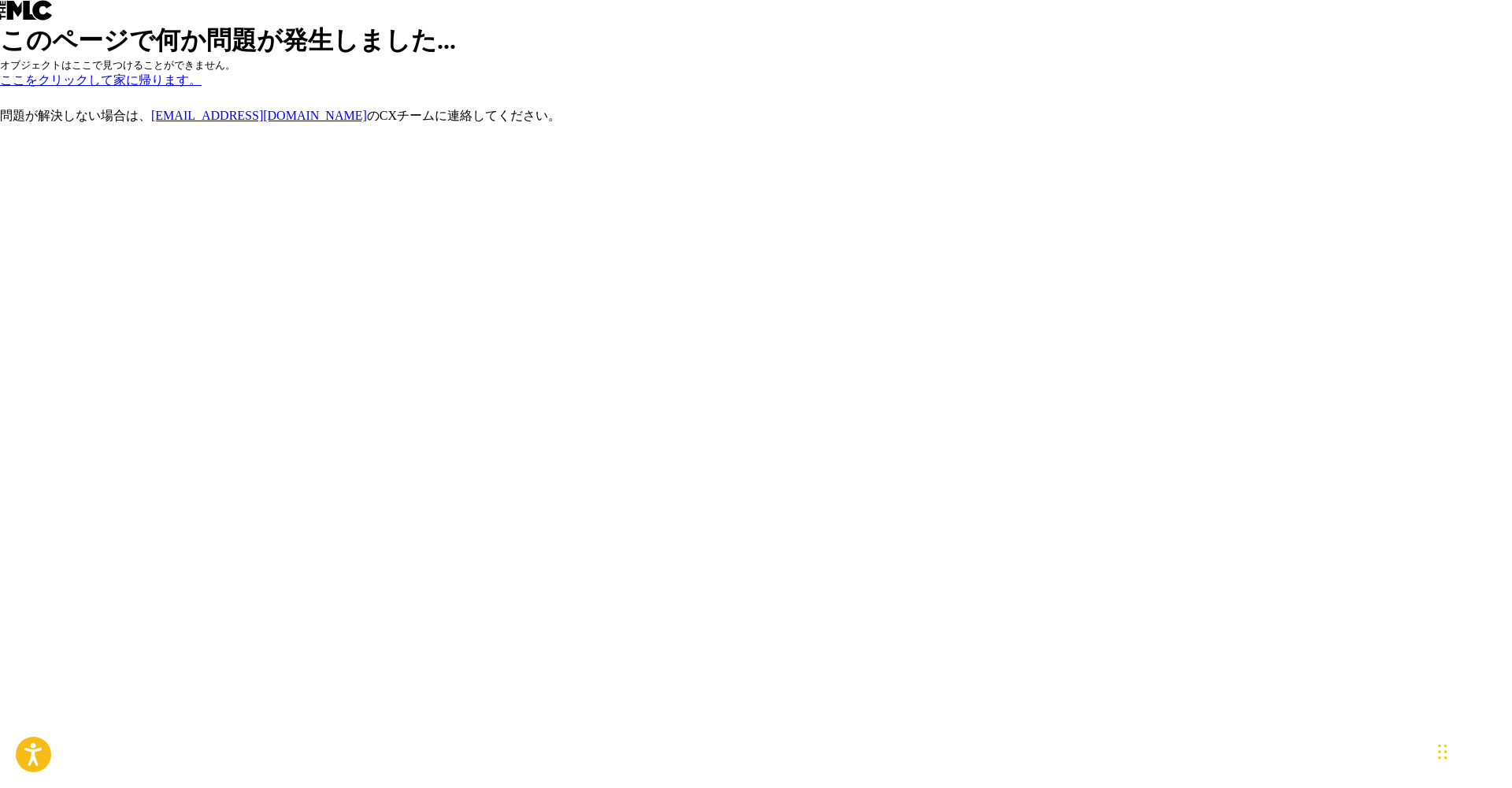
click at [202, 86] on link "ここをクリックして家に帰ります。" at bounding box center [101, 79] width 202 height 14
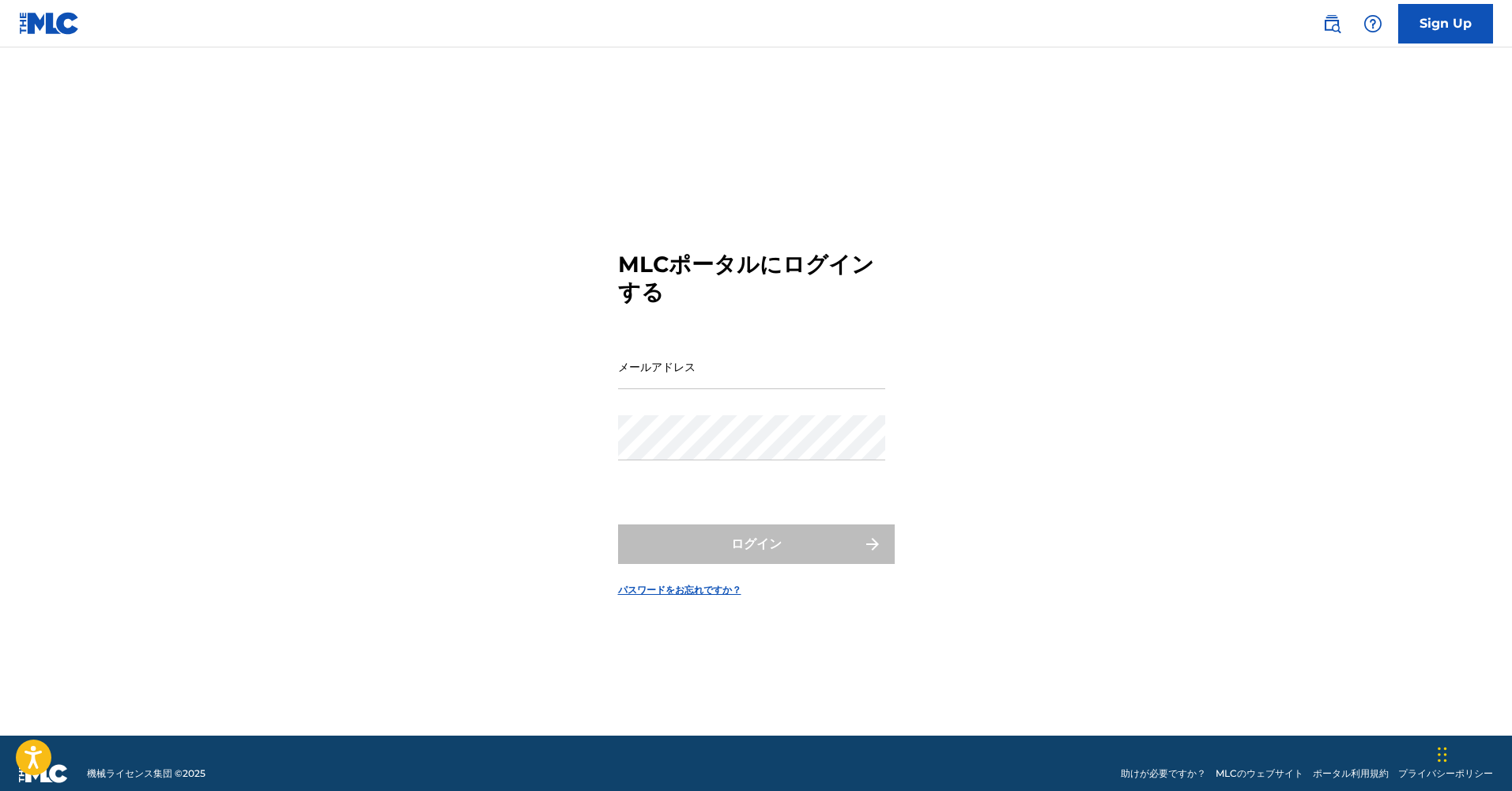
click at [1328, 28] on img at bounding box center [1331, 24] width 19 height 19
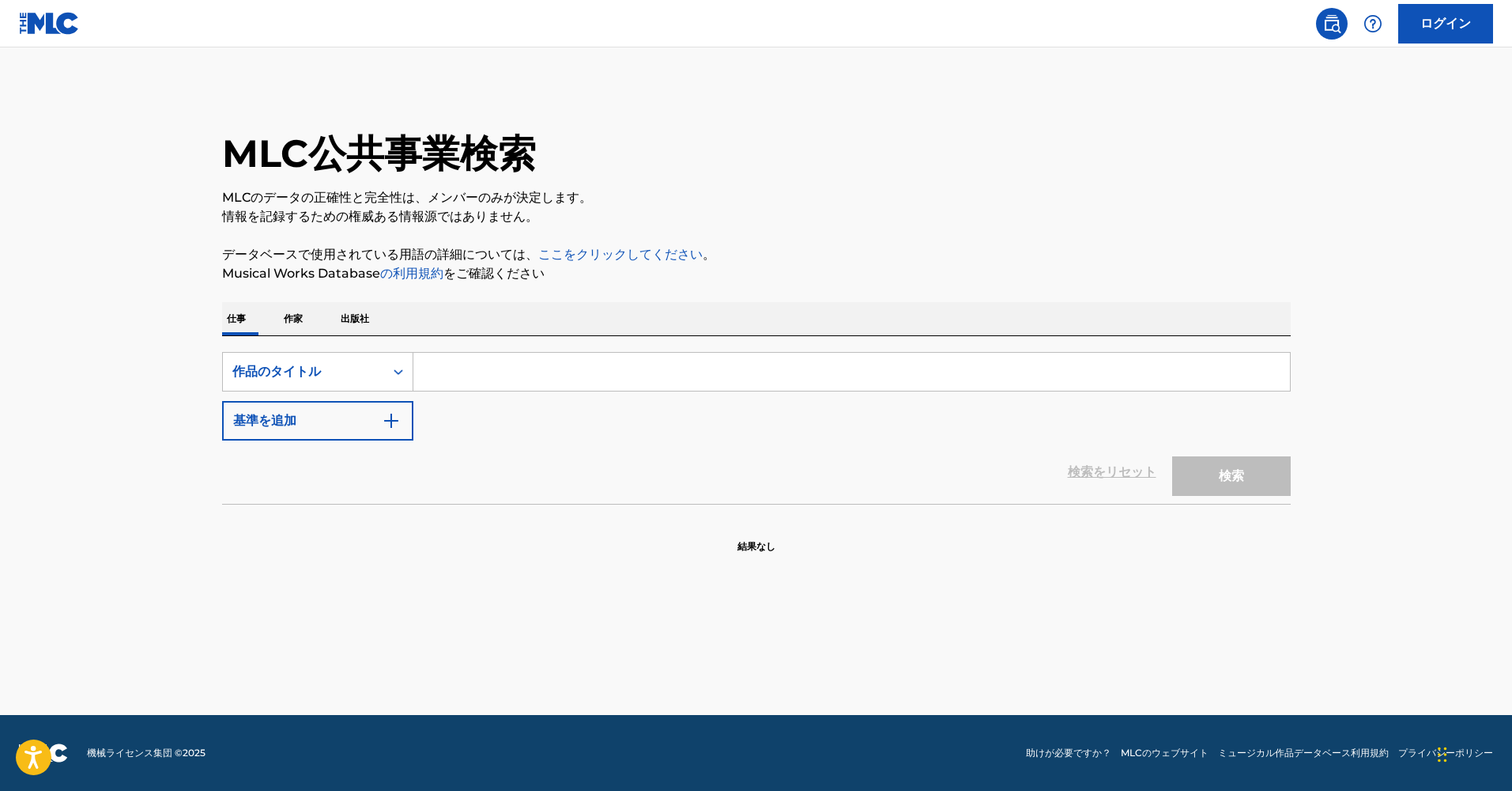
click at [501, 379] on input "検索フォーム" at bounding box center [851, 371] width 877 height 38
type input "tax"
